Goal: Communication & Community: Answer question/provide support

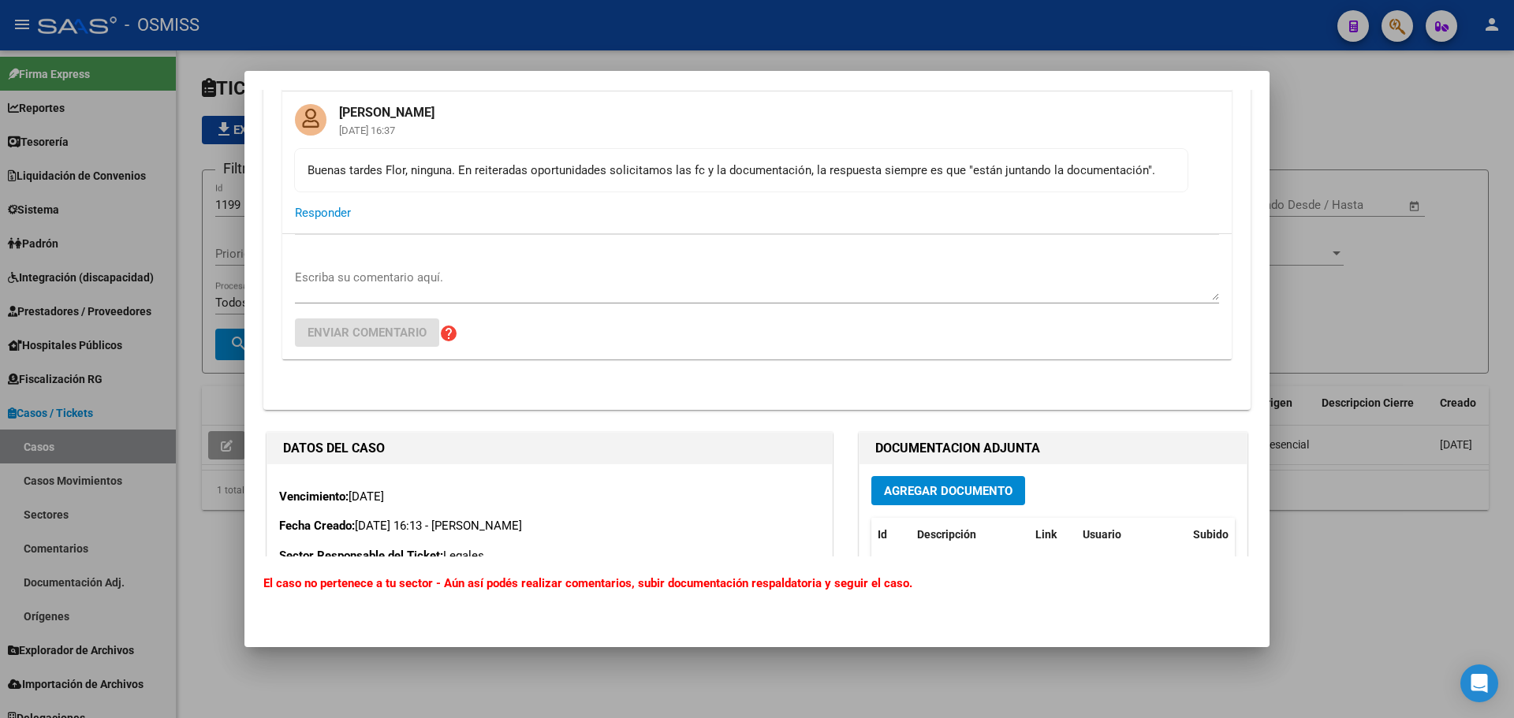
scroll to position [5045, 0]
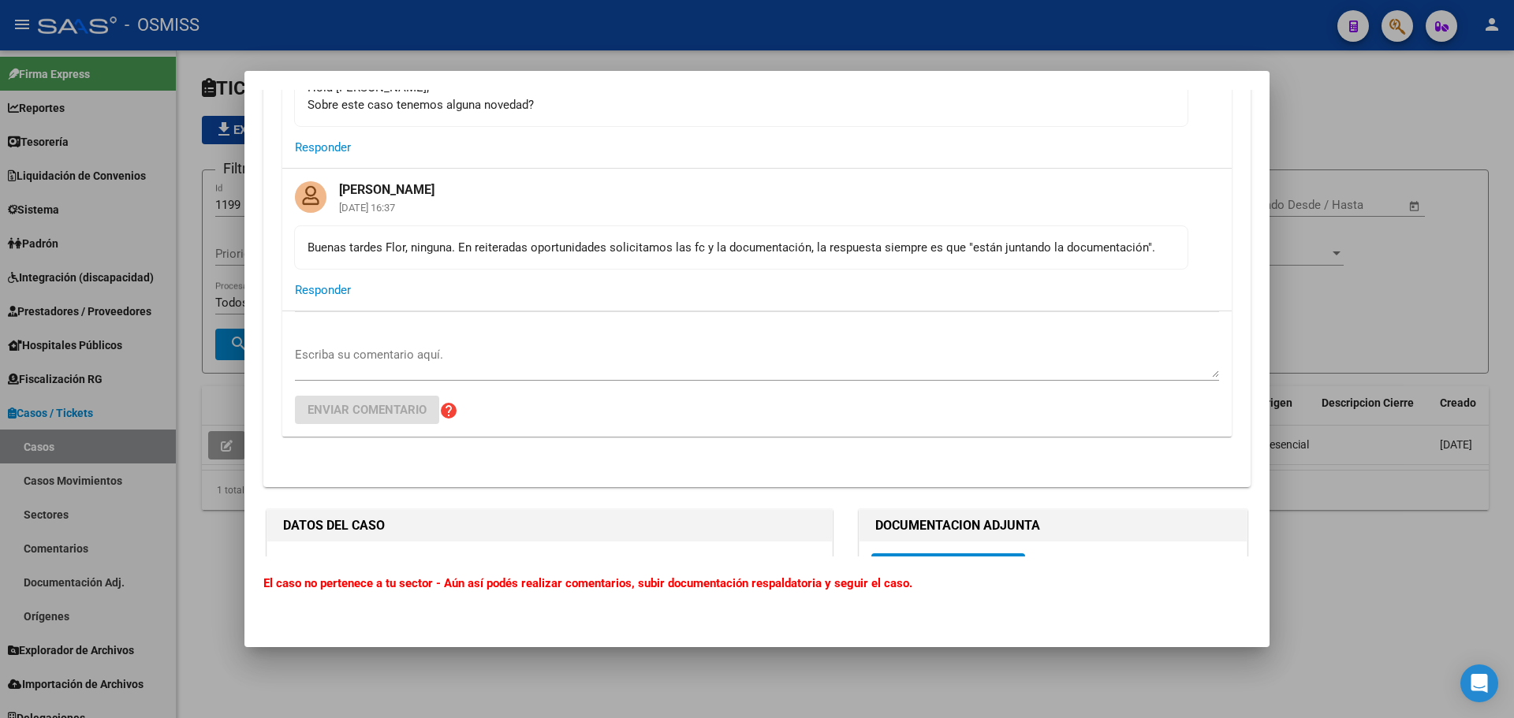
click at [1002, 374] on textarea "Escriba su comentario aquí." at bounding box center [757, 362] width 924 height 32
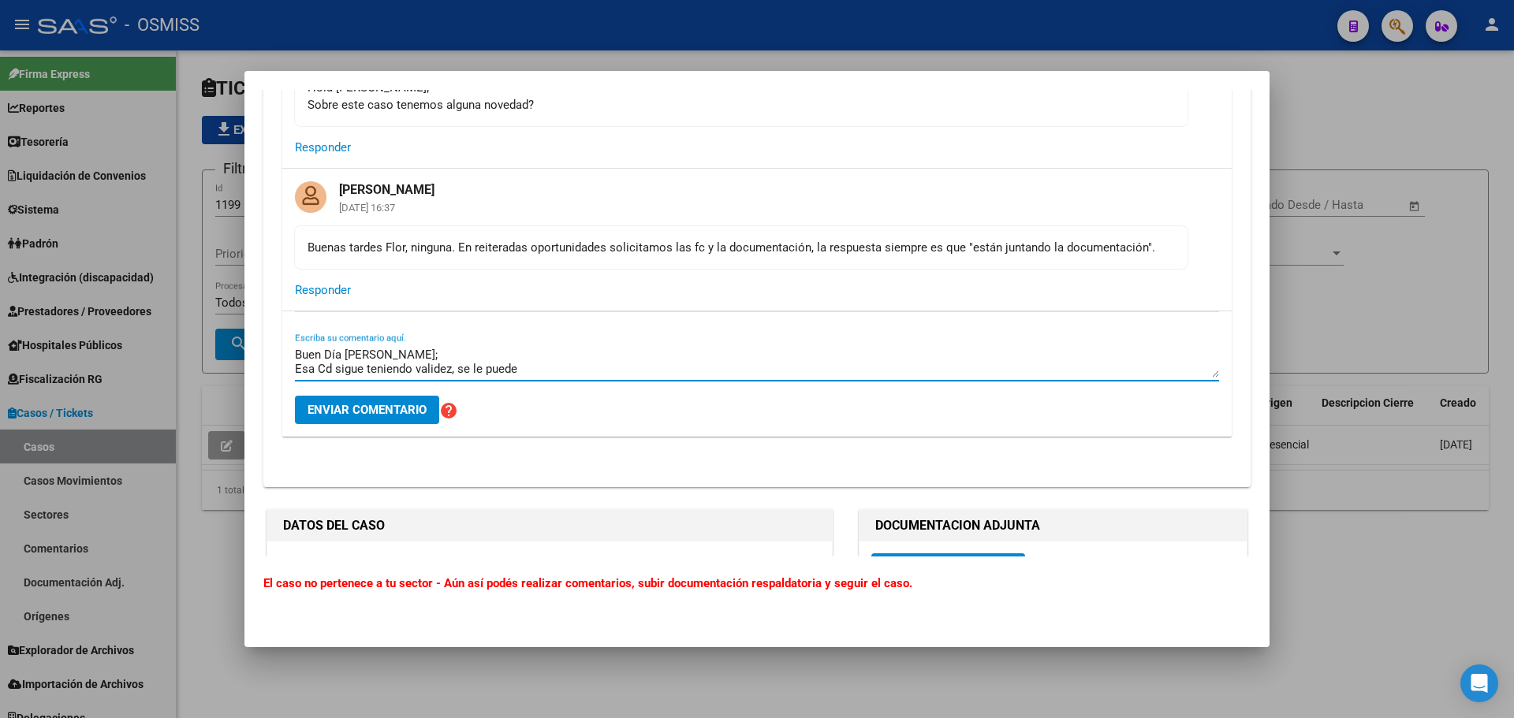
click at [534, 378] on textarea "Buen Día Fany; Esa Cd sigue teniendo validez, se le puede" at bounding box center [757, 362] width 924 height 32
click at [296, 378] on textarea "Buen Día Fany; Esa Cd sigue teniendo validez, se le puede enviar una notificaci…" at bounding box center [757, 362] width 924 height 32
click at [449, 378] on textarea "Buen Día Fany; Tengo varias preguntas: Esa Cd sigue teniendo validez, se le pue…" at bounding box center [757, 362] width 924 height 32
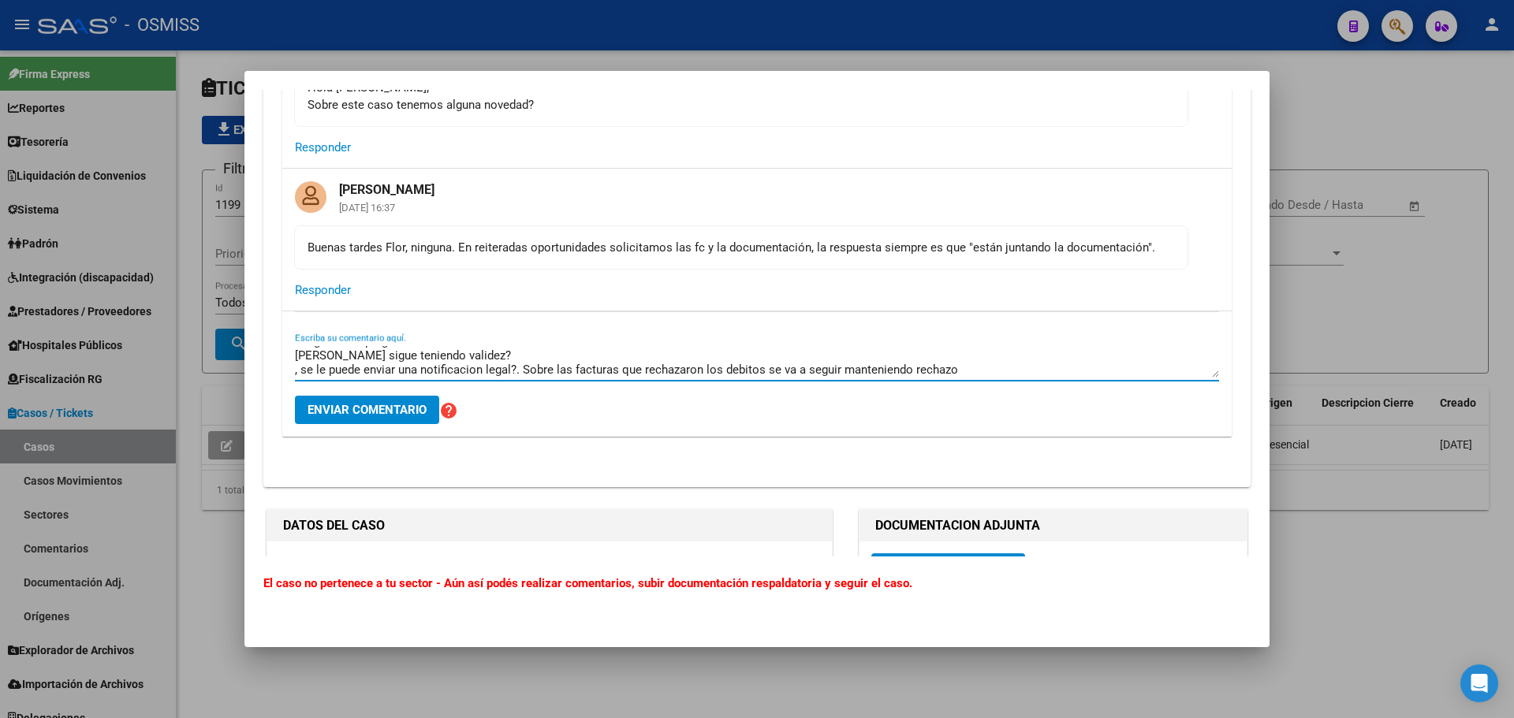
click at [306, 378] on textarea "Buen Día Fany; Tengo varias preguntas: Esa Cd sigue teniendo validez? , se le p…" at bounding box center [757, 362] width 924 height 32
click at [689, 378] on textarea "Buen Día Fany; Tengo varias preguntas: Esa Cd sigue teniendo validez? , se le p…" at bounding box center [757, 362] width 924 height 32
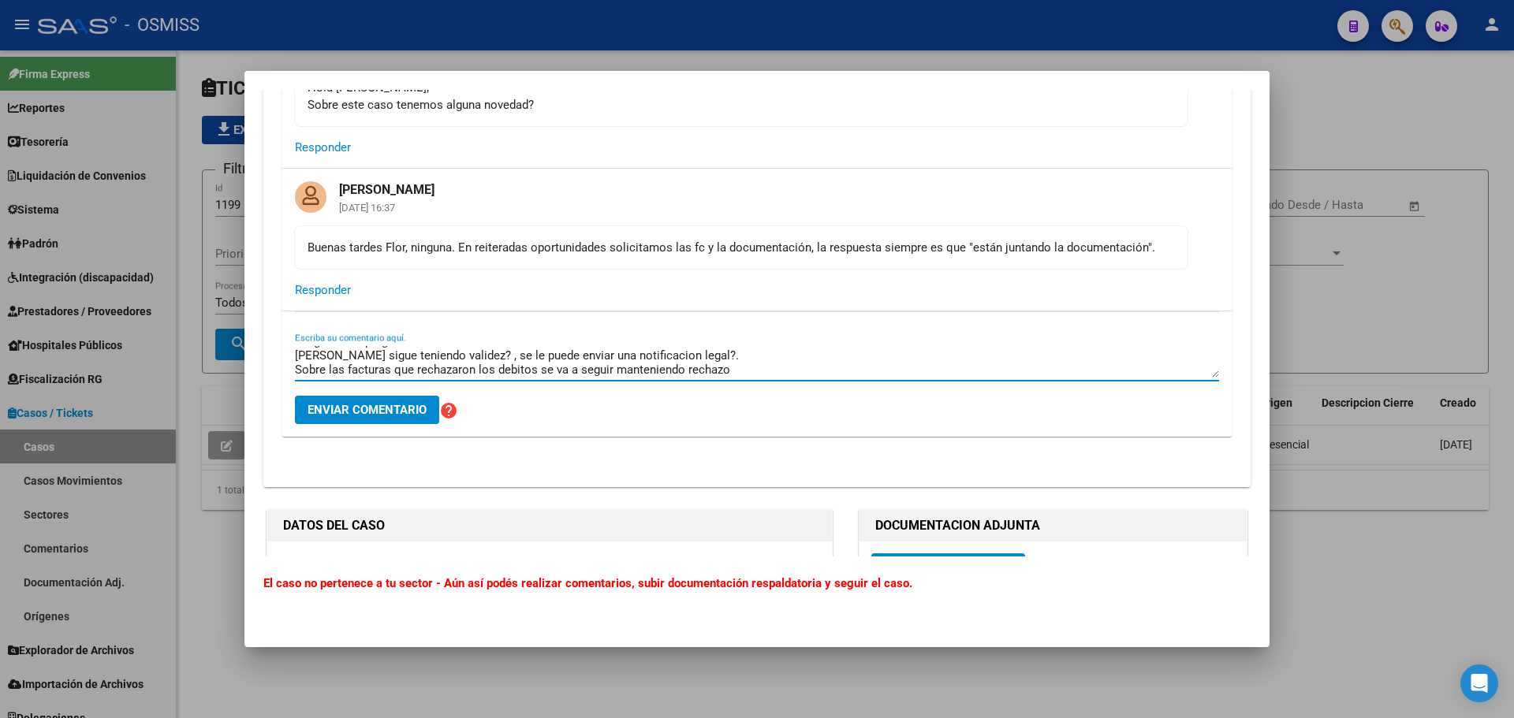
click at [745, 378] on textarea "Buen Día Fany; Tengo varias preguntas: Esa Cd sigue teniendo validez? , se le p…" at bounding box center [757, 362] width 924 height 32
type textarea "Buen Día Fany; Tengo varias preguntas: Esa Cd sigue teniendo validez? , se le p…"
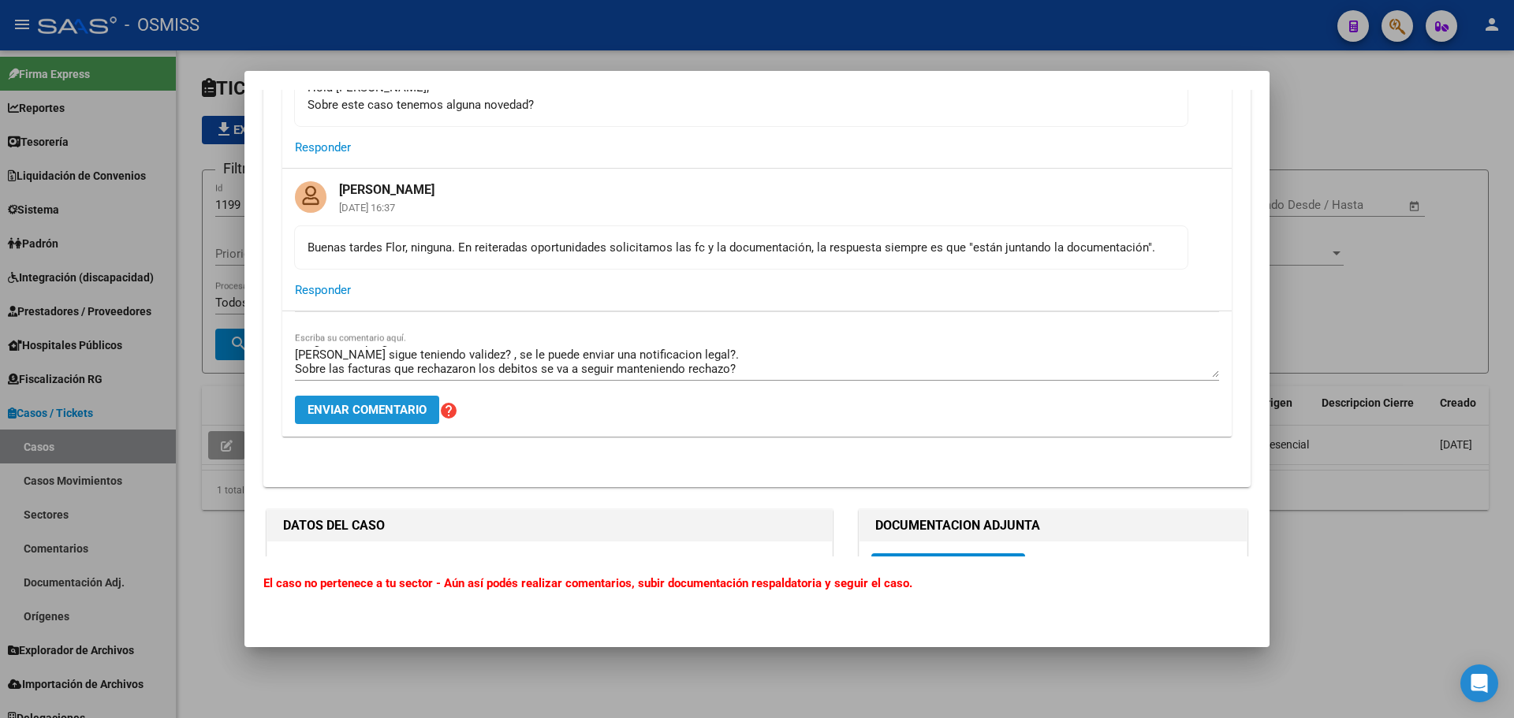
click at [330, 417] on span "Enviar comentario" at bounding box center [366, 410] width 119 height 14
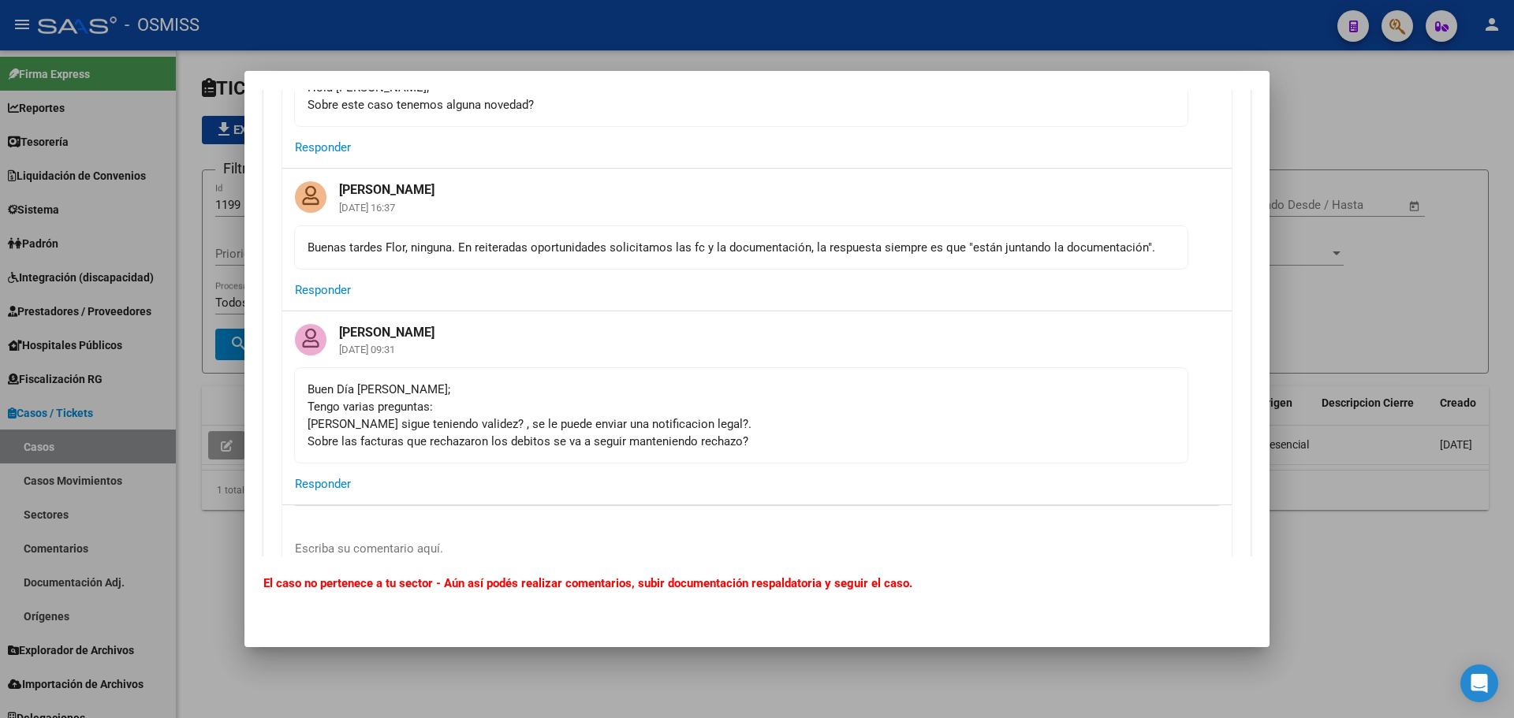
click at [1351, 305] on div at bounding box center [757, 359] width 1514 height 718
